Goal: Task Accomplishment & Management: Use online tool/utility

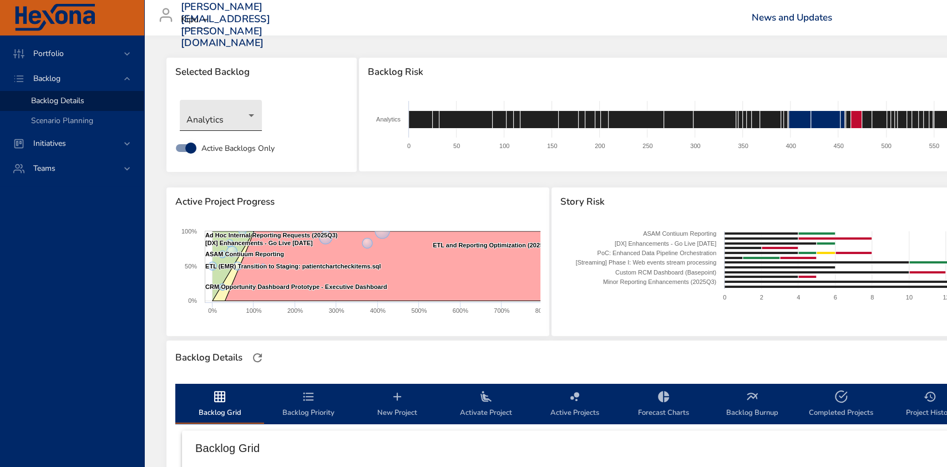
click at [249, 118] on body "Portfolio Backlog Backlog Details Scenario Planning Initiatives Teams [PERSON_N…" at bounding box center [473, 233] width 947 height 467
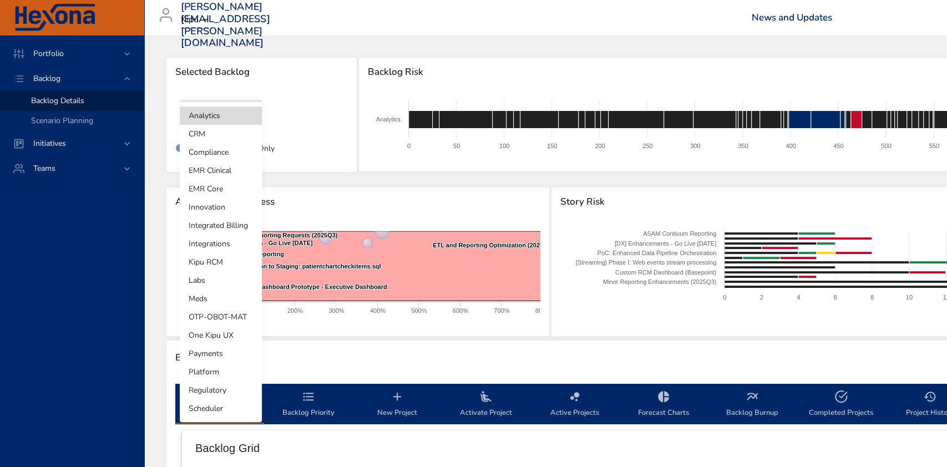
click at [237, 224] on li "Integrated Billing" at bounding box center [221, 225] width 82 height 18
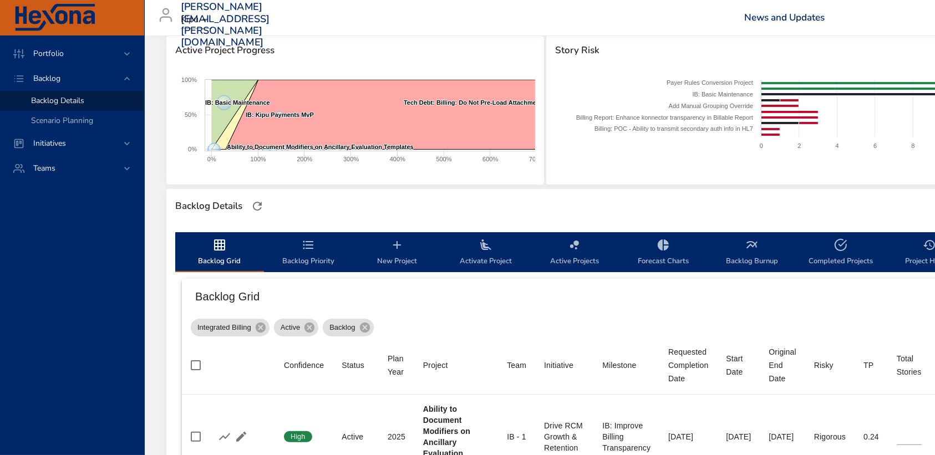
scroll to position [148, 0]
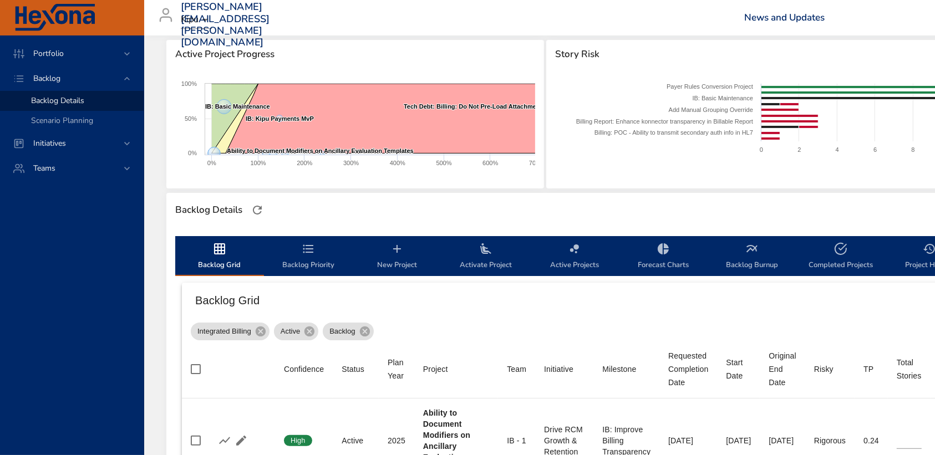
click at [590, 264] on span "Active Projects" at bounding box center [574, 256] width 75 height 29
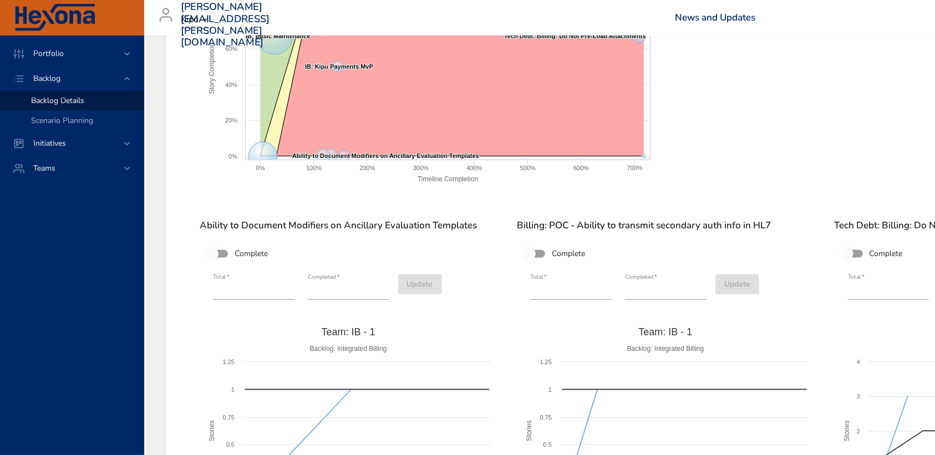
scroll to position [518, 0]
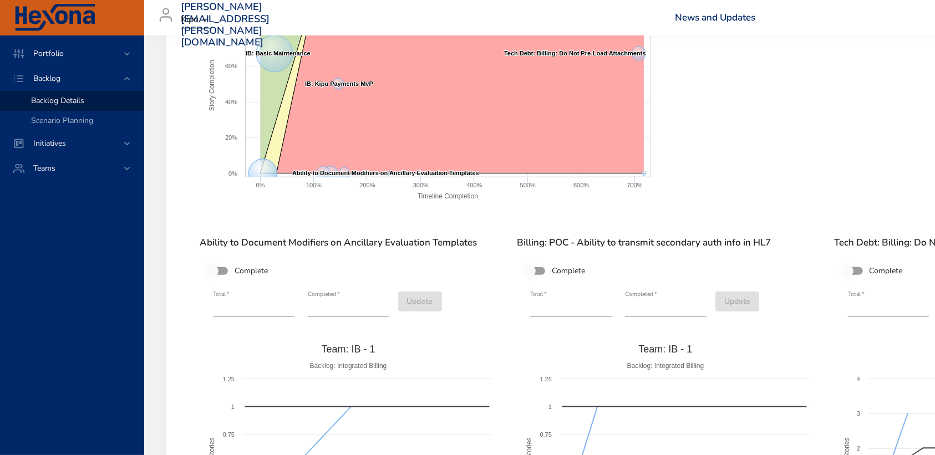
type input "*"
click at [384, 303] on input "*" at bounding box center [349, 309] width 82 height 18
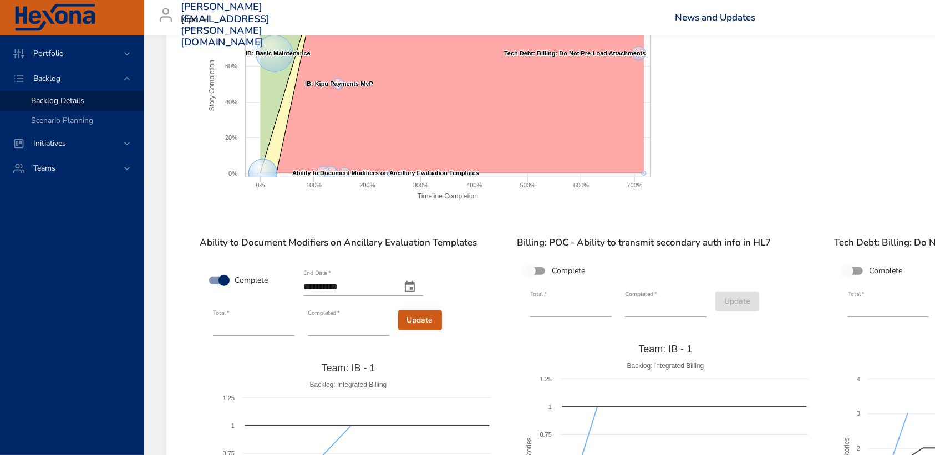
click at [428, 316] on span "Update" at bounding box center [420, 321] width 26 height 14
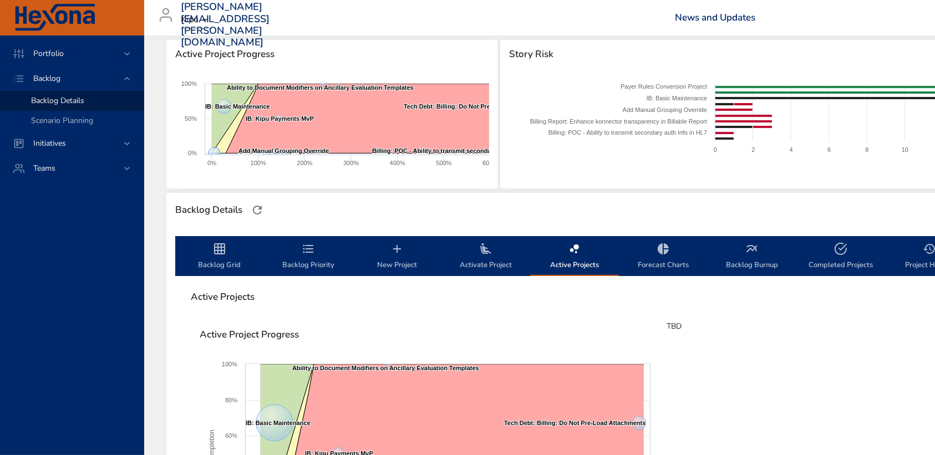
click at [223, 245] on icon "backlog-tab" at bounding box center [219, 248] width 13 height 13
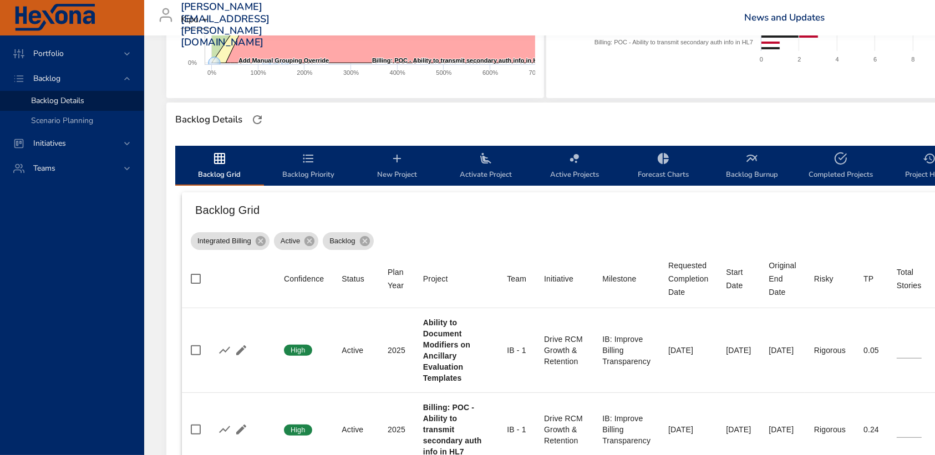
scroll to position [74, 0]
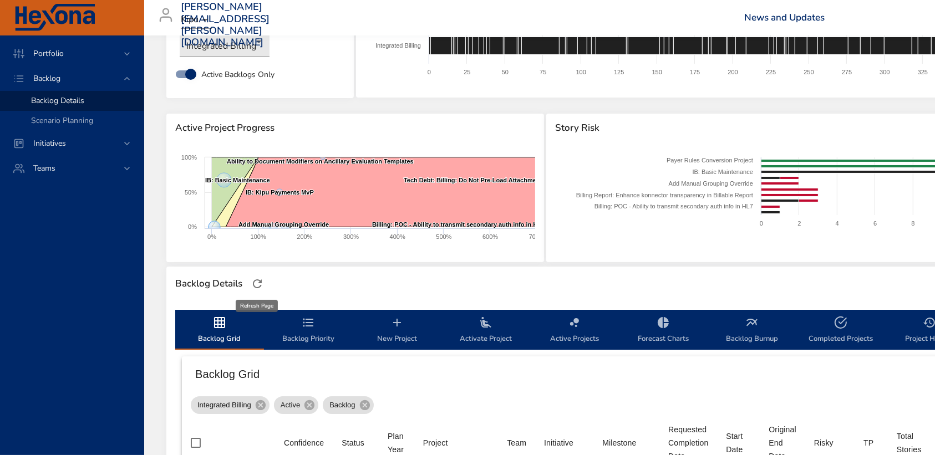
click at [258, 278] on icon "button" at bounding box center [257, 283] width 13 height 13
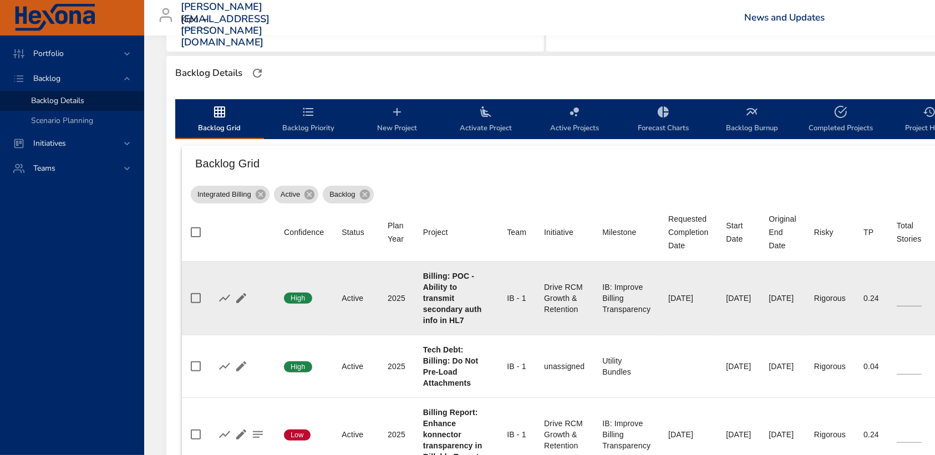
scroll to position [296, 0]
